Goal: Task Accomplishment & Management: Use online tool/utility

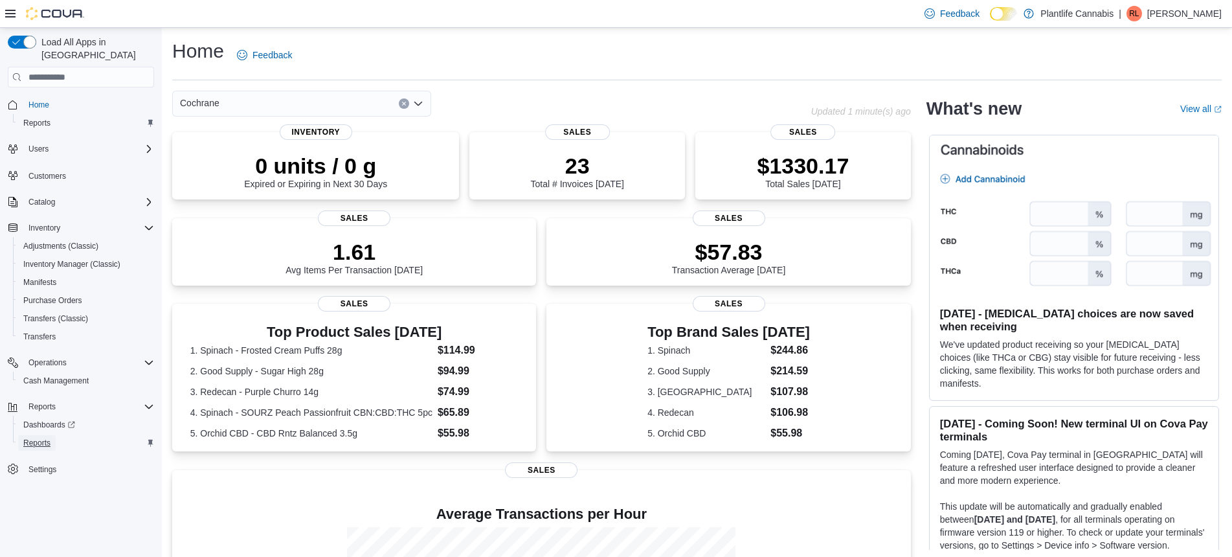
click at [41, 438] on span "Reports" at bounding box center [36, 443] width 27 height 10
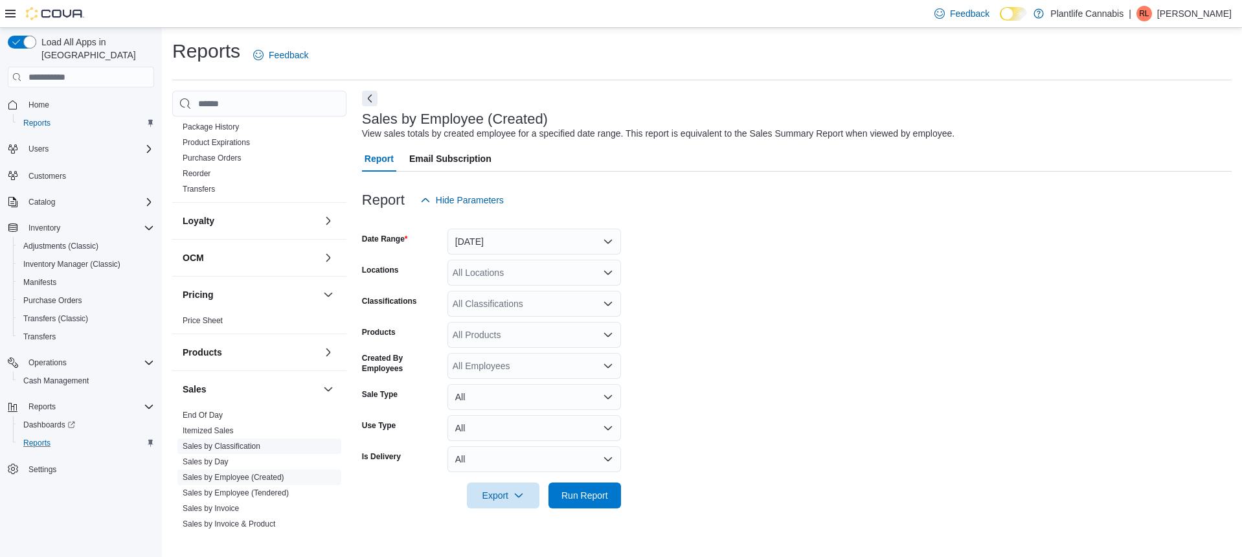
scroll to position [418, 0]
click at [212, 407] on link "End Of Day" at bounding box center [203, 405] width 40 height 9
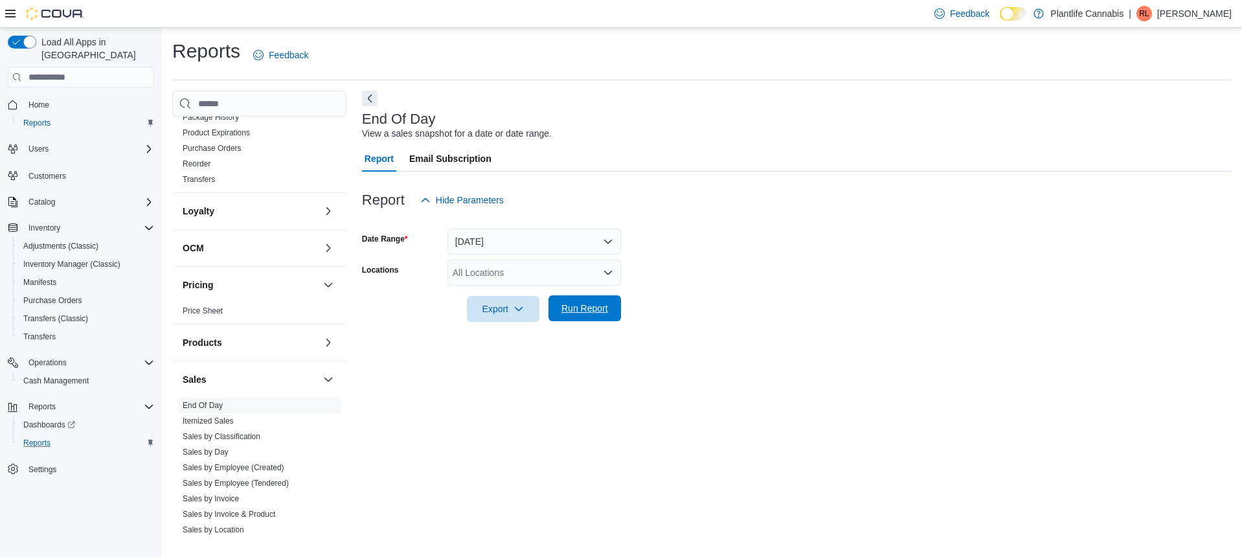
click at [581, 311] on span "Run Report" at bounding box center [584, 308] width 47 height 13
click at [578, 308] on span "Run Report" at bounding box center [584, 308] width 47 height 13
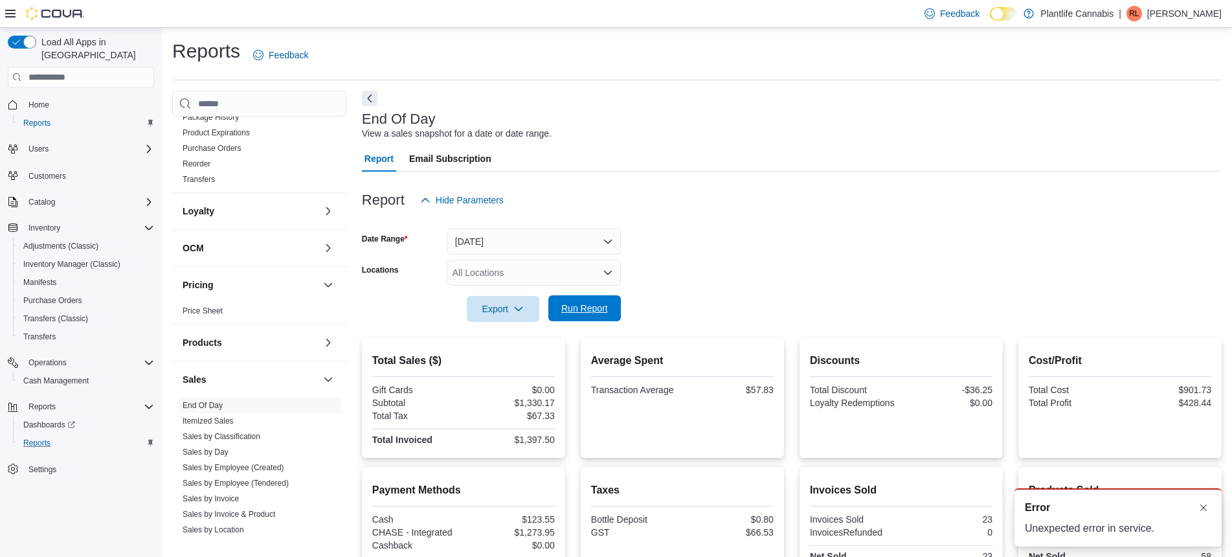
click at [578, 308] on span "Run Report" at bounding box center [584, 308] width 47 height 13
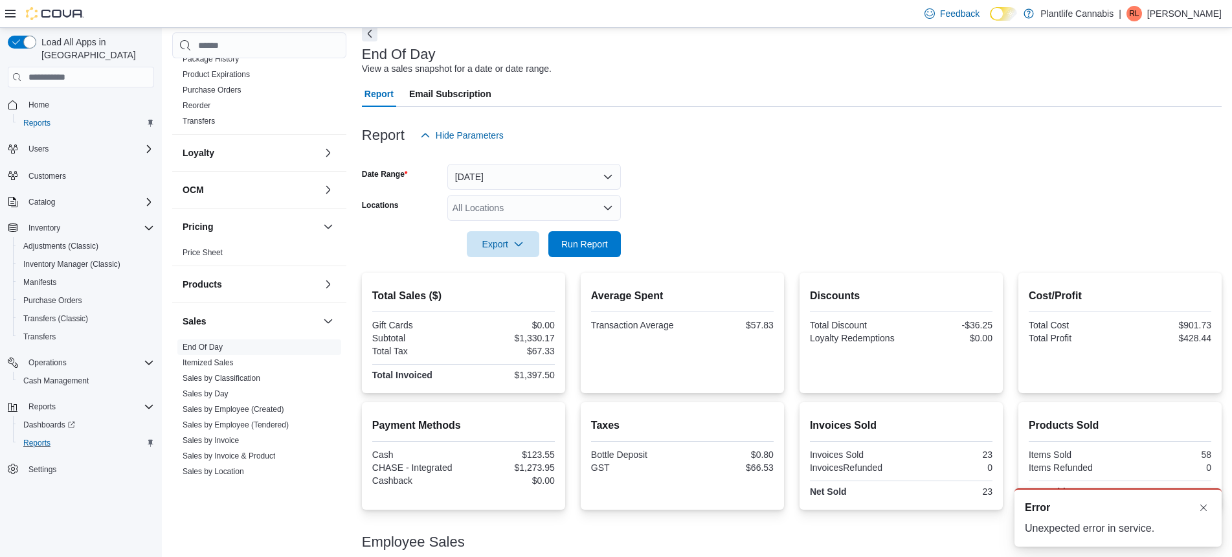
scroll to position [179, 0]
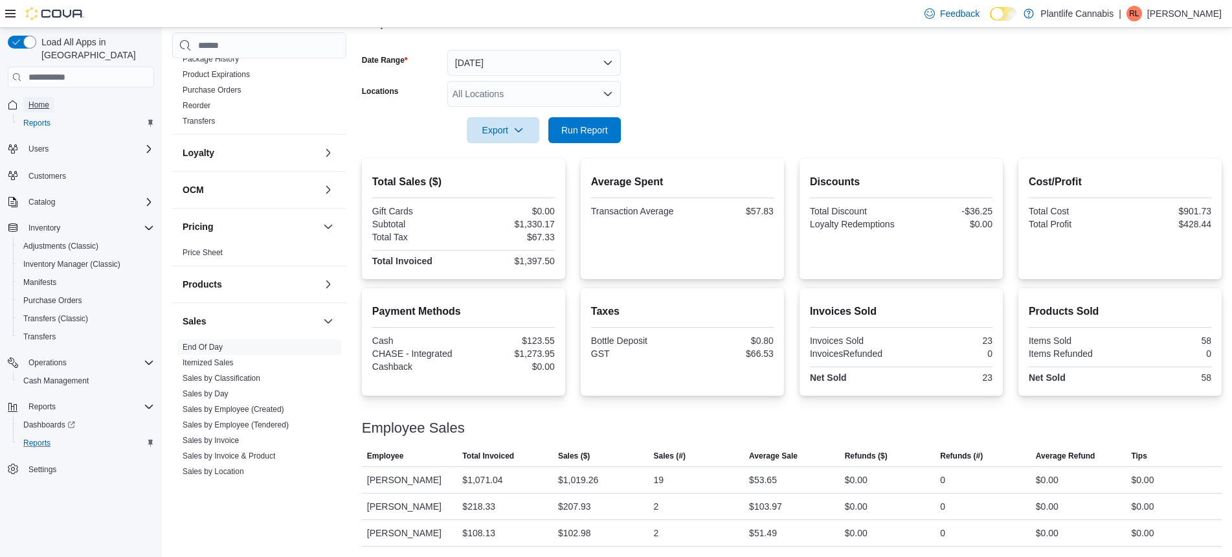
click at [33, 98] on span "Home" at bounding box center [38, 105] width 21 height 16
